Goal: Task Accomplishment & Management: Manage account settings

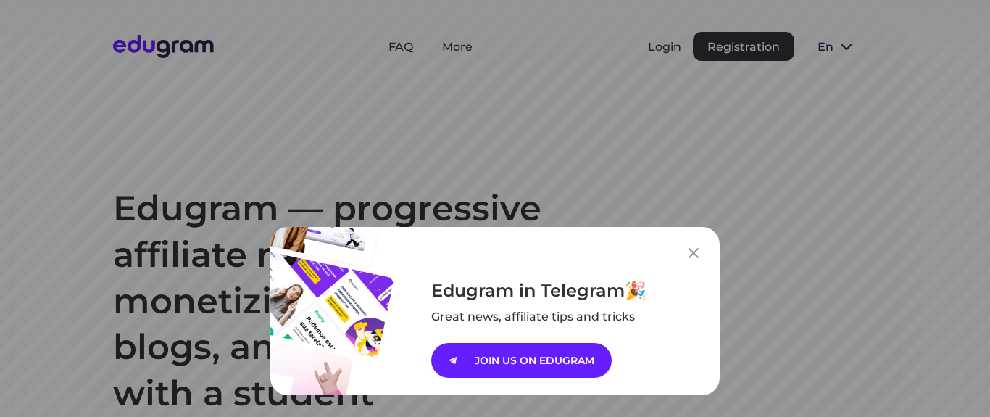
click at [674, 51] on div "Edugram in Telegram Great news, affiliate tips and tricks JOIN US ON EDUGRAM" at bounding box center [495, 208] width 990 height 417
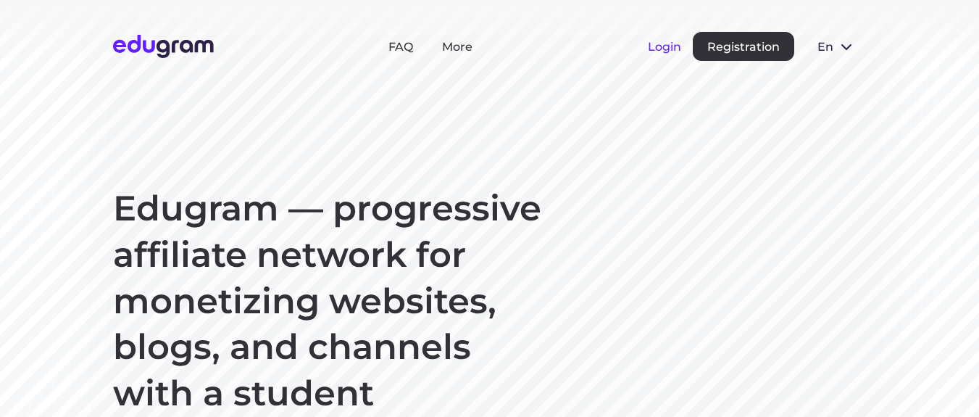
click at [667, 49] on button "Login" at bounding box center [664, 47] width 33 height 14
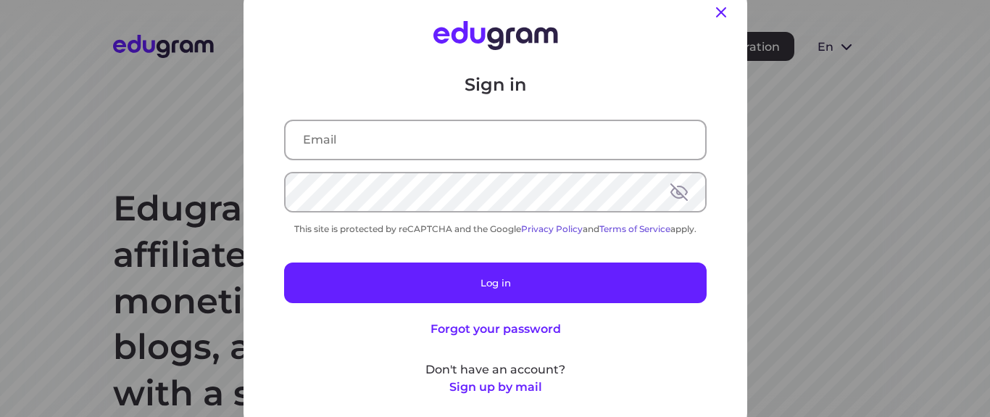
type input "travinskyi90@gmail.com"
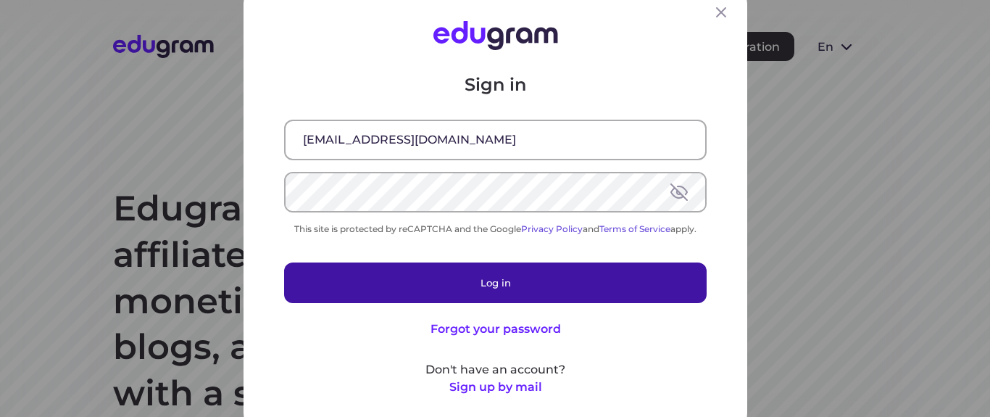
click at [531, 278] on button "Log in" at bounding box center [495, 282] width 422 height 41
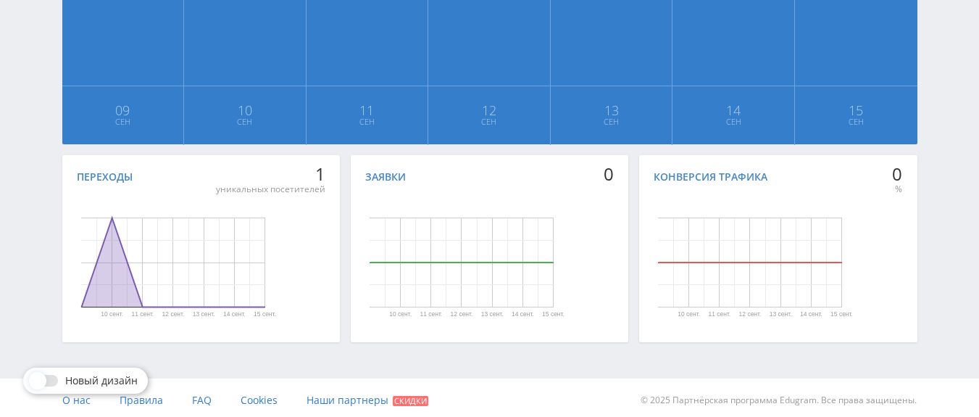
scroll to position [443, 0]
